Goal: Navigation & Orientation: Find specific page/section

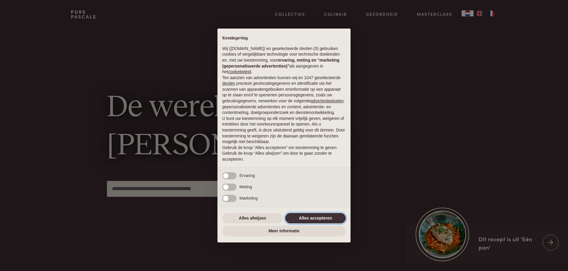
click at [333, 216] on button "Alles accepteren" at bounding box center [315, 218] width 61 height 11
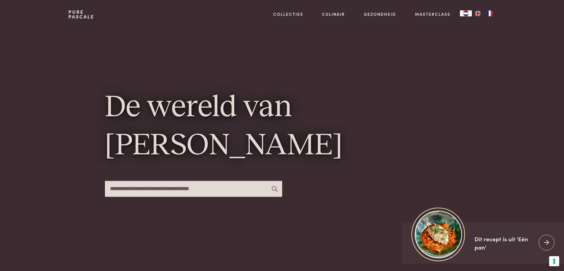
click at [491, 13] on img "FR" at bounding box center [489, 13] width 7 height 6
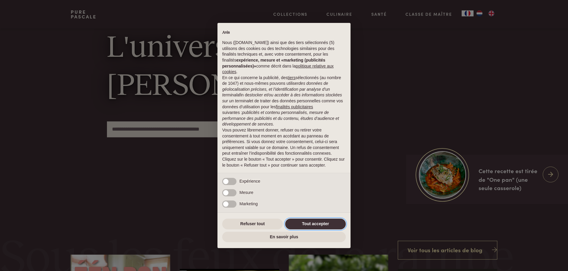
click at [309, 221] on button "Tout accepter" at bounding box center [315, 224] width 61 height 11
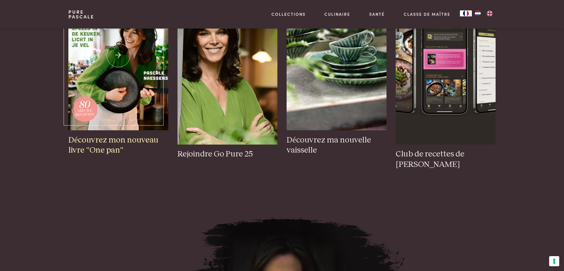
scroll to position [268, 0]
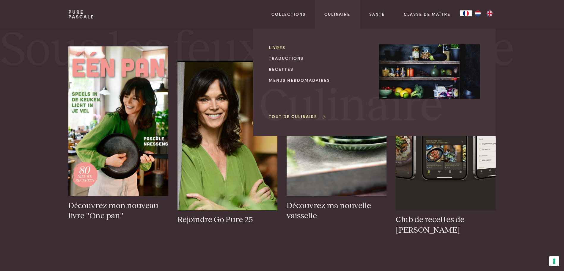
click at [276, 46] on link "Livres" at bounding box center [319, 47] width 101 height 6
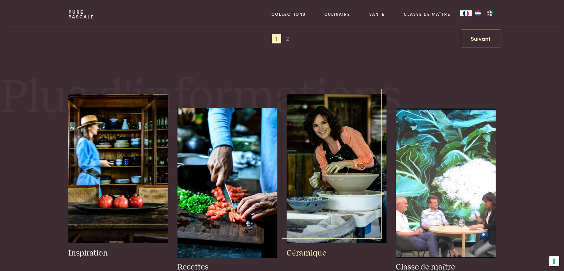
scroll to position [595, 0]
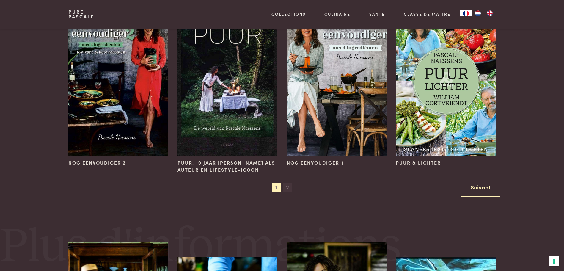
click at [286, 186] on span "2" at bounding box center [288, 188] width 10 height 10
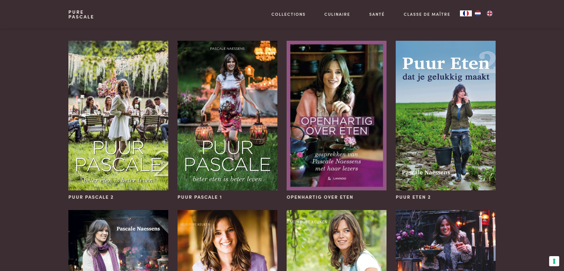
scroll to position [0, 0]
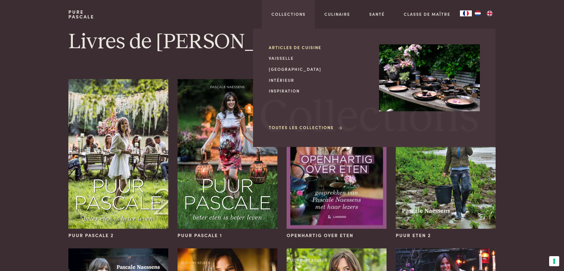
click at [294, 49] on link "Articles de cuisine" at bounding box center [319, 47] width 101 height 6
